Goal: Navigation & Orientation: Find specific page/section

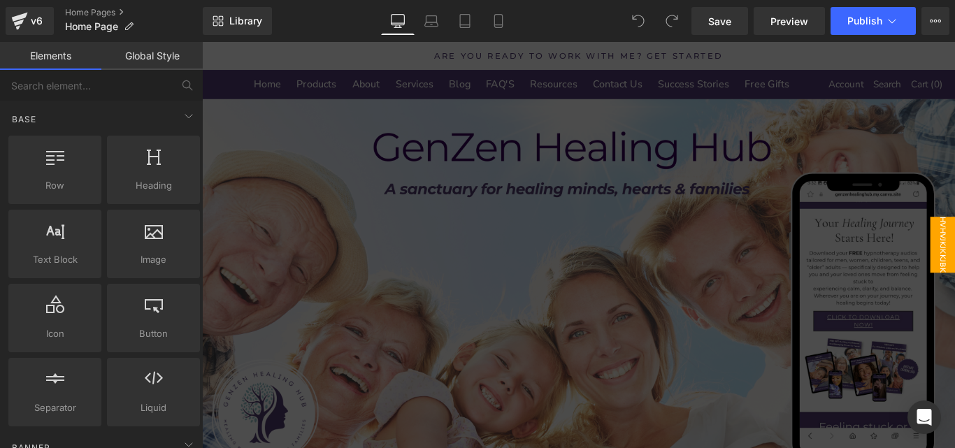
click at [530, 217] on div at bounding box center [625, 270] width 846 height 457
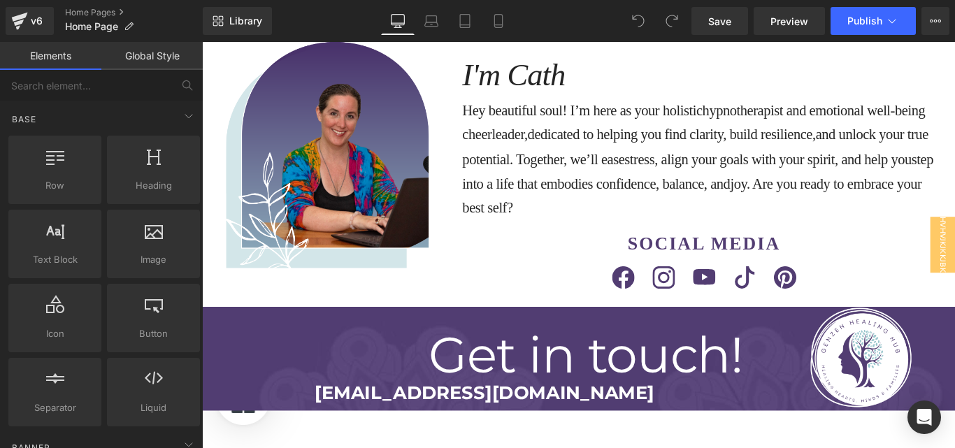
scroll to position [9943, 0]
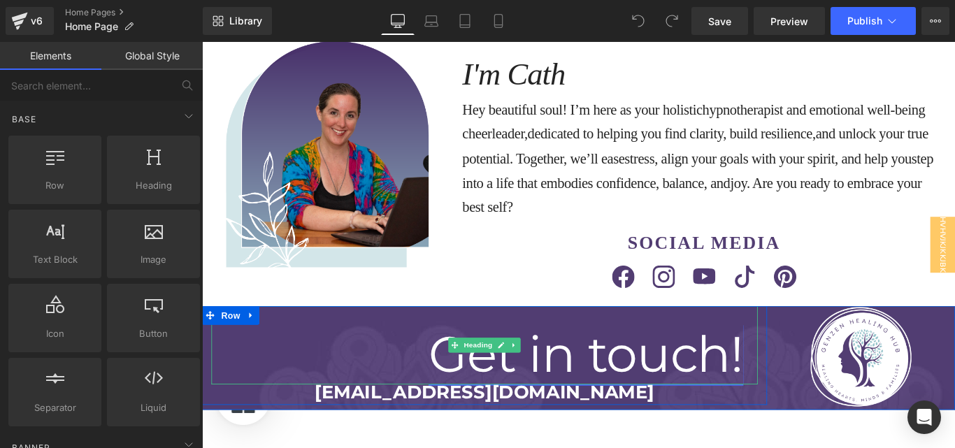
click at [634, 360] on link "Get in touch!" at bounding box center [633, 394] width 353 height 68
click at [419, 360] on h1 "Get in touch!" at bounding box center [520, 393] width 614 height 67
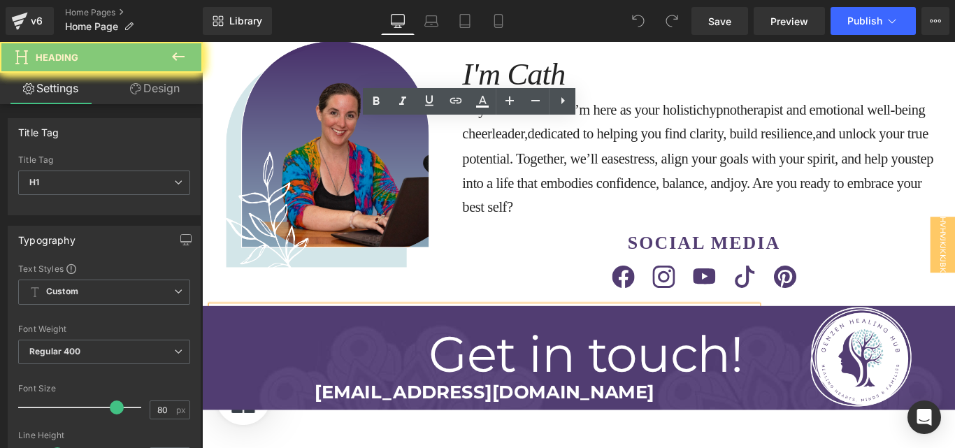
click at [419, 360] on h1 "Get in touch!" at bounding box center [520, 393] width 614 height 67
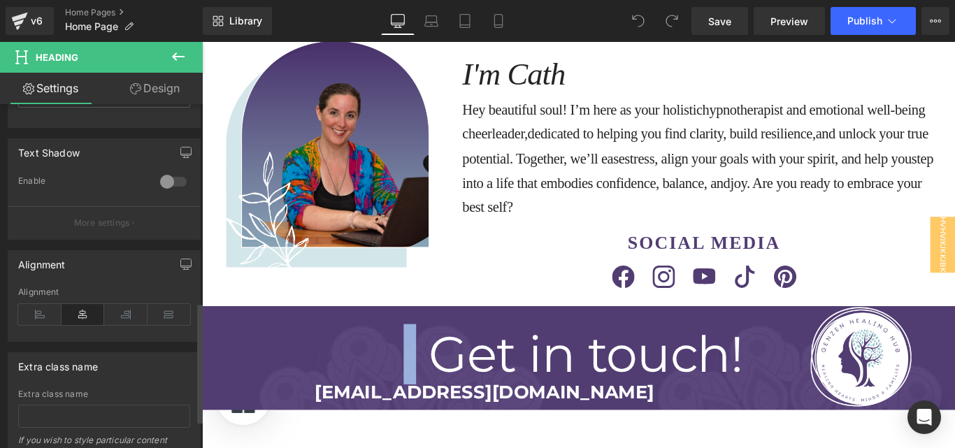
scroll to position [568, 0]
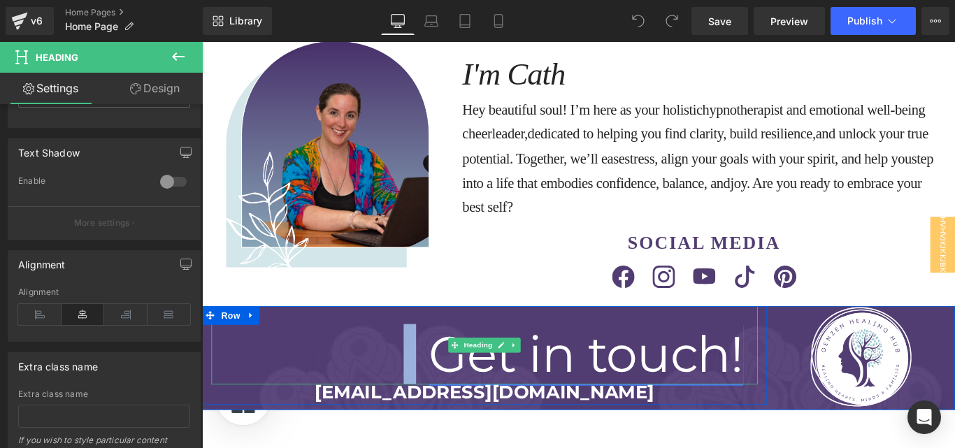
click at [472, 360] on link "Get in touch!" at bounding box center [633, 394] width 353 height 68
drag, startPoint x: 472, startPoint y: 187, endPoint x: 806, endPoint y: 174, distance: 333.9
click at [472, 360] on link "Get in touch!" at bounding box center [633, 394] width 353 height 68
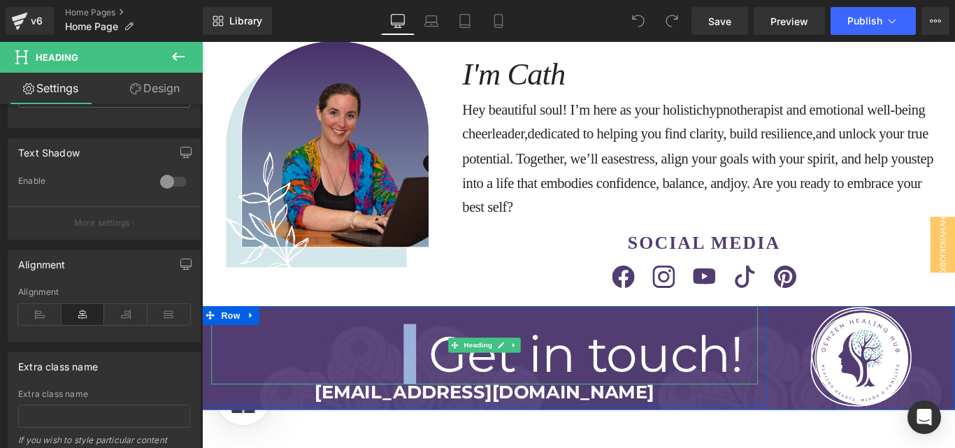
click at [806, 360] on h1 "Get in touch!" at bounding box center [520, 393] width 614 height 67
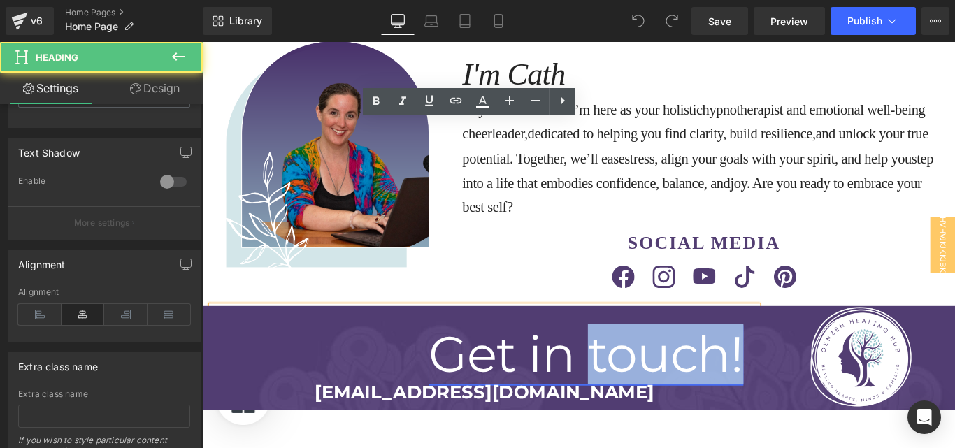
drag, startPoint x: 806, startPoint y: 174, endPoint x: 669, endPoint y: 166, distance: 136.7
click at [669, 360] on h1 "Get in touch!" at bounding box center [520, 393] width 614 height 67
click at [669, 360] on link "Get in touch!" at bounding box center [633, 394] width 353 height 68
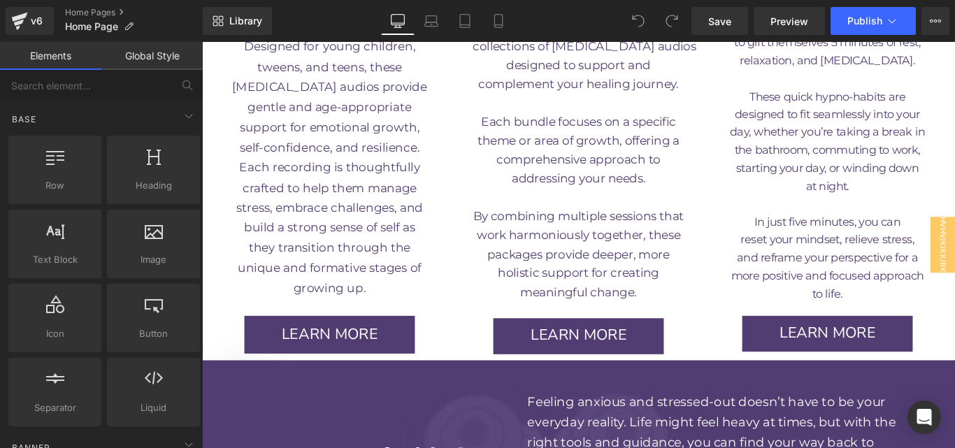
scroll to position [0, 0]
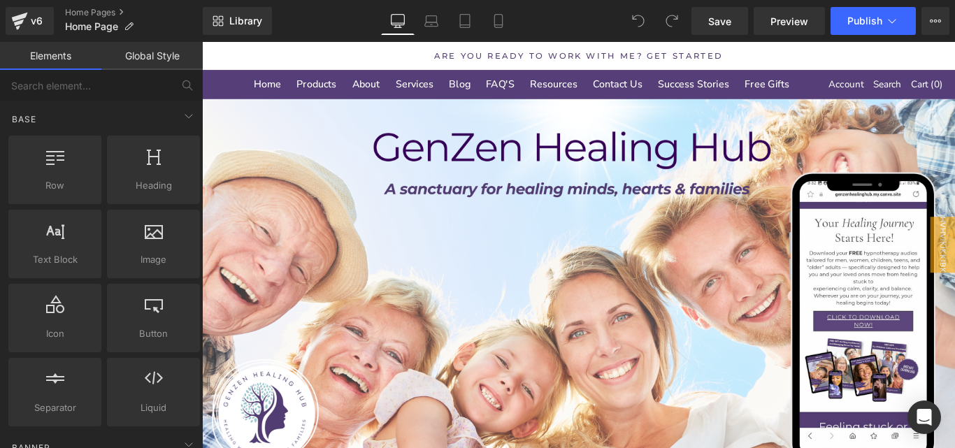
click at [229, 88] on nav "Home Products About Services Blog FAQ'S Resources Contact Us Success Stories Fr…" at bounding box center [561, 89] width 690 height 18
click at [303, 57] on p "are you ready to work with me? get started" at bounding box center [625, 57] width 825 height 15
click at [26, 15] on icon at bounding box center [20, 17] width 16 height 9
click at [71, 5] on div "v6 Home Pages Home Page" at bounding box center [101, 21] width 203 height 42
click at [77, 12] on link "Home Pages" at bounding box center [134, 12] width 138 height 11
